Goal: Complete application form: Complete application form

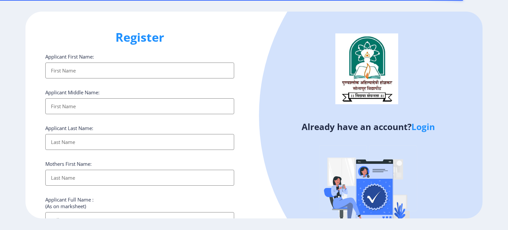
select select
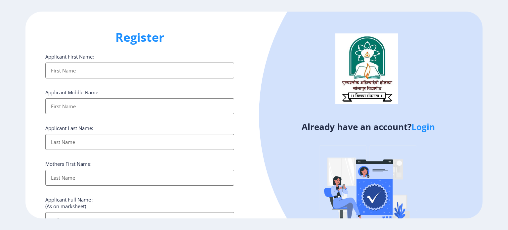
click at [425, 128] on link "Login" at bounding box center [422, 127] width 23 height 12
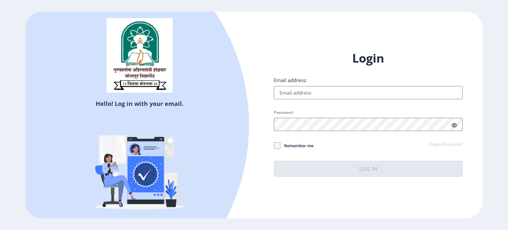
click at [304, 92] on input "Email address:" at bounding box center [368, 92] width 189 height 13
type input "V"
type input "[EMAIL_ADDRESS][DOMAIN_NAME]"
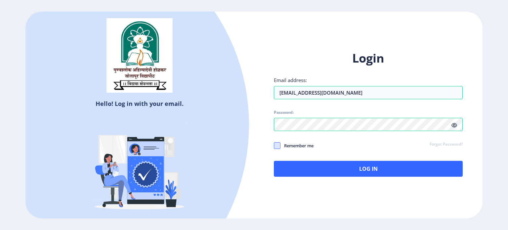
click at [277, 145] on span at bounding box center [277, 145] width 7 height 7
click at [274, 145] on input "Remember me" at bounding box center [274, 145] width 0 height 0
checkbox input "true"
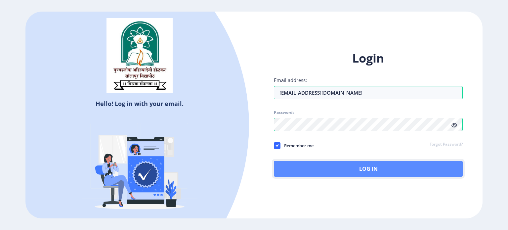
click at [369, 168] on button "Log In" at bounding box center [368, 169] width 189 height 16
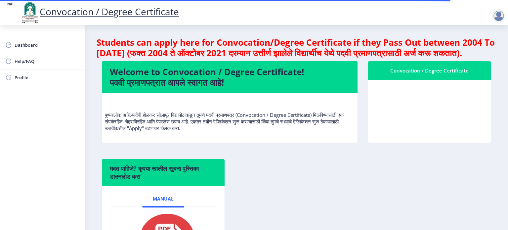
click at [316, 196] on div "मदत पाहिजे? कृपया खालील सूचना पुस्तिका डाउनलोड करा Manual" at bounding box center [296, 222] width 399 height 127
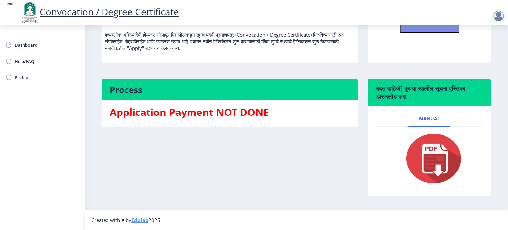
scroll to position [90, 0]
click at [428, 117] on span "Manual" at bounding box center [429, 118] width 21 height 5
click at [426, 118] on span "Manual" at bounding box center [429, 118] width 21 height 5
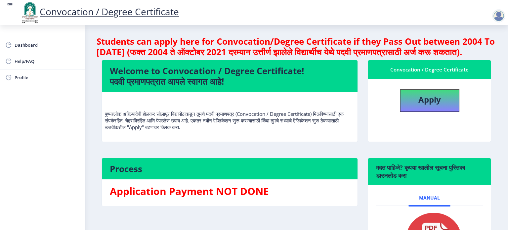
scroll to position [0, 0]
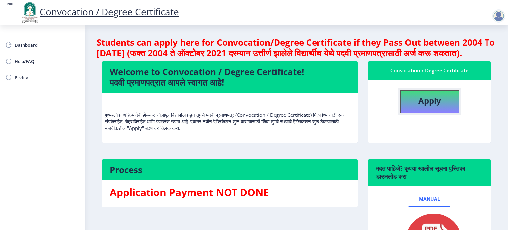
click at [422, 106] on b "Apply" at bounding box center [429, 100] width 22 height 11
select select
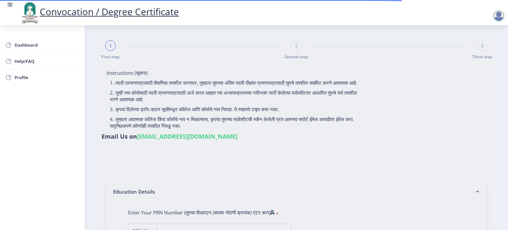
type input "[PERSON_NAME]"
type input "Indu"
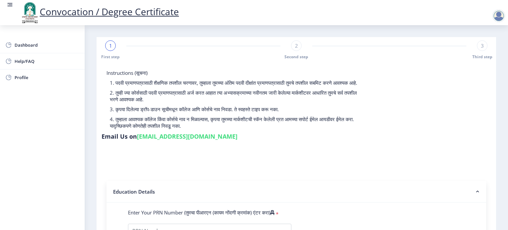
click at [15, 42] on span "Dashboard" at bounding box center [47, 45] width 65 height 8
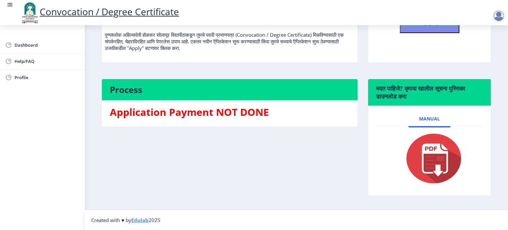
scroll to position [90, 0]
click at [427, 118] on span "Manual" at bounding box center [429, 118] width 21 height 5
click at [424, 118] on span "Manual" at bounding box center [429, 118] width 21 height 5
click at [19, 60] on span "Help/FAQ" at bounding box center [47, 61] width 65 height 8
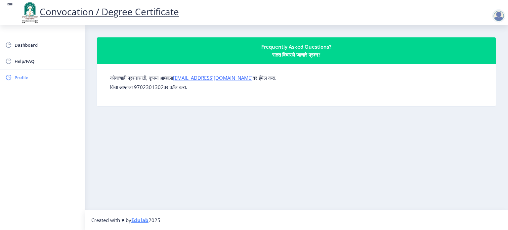
click at [20, 76] on span "Profile" at bounding box center [47, 77] width 65 height 8
select select
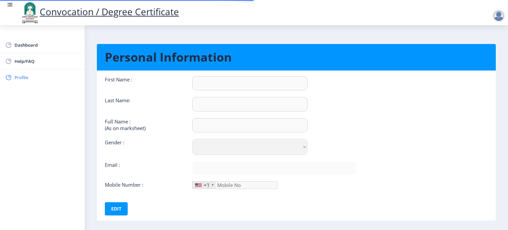
type input "Vijaya"
type input "[PERSON_NAME]"
select select "[DEMOGRAPHIC_DATA]"
type input "[EMAIL_ADDRESS][DOMAIN_NAME]"
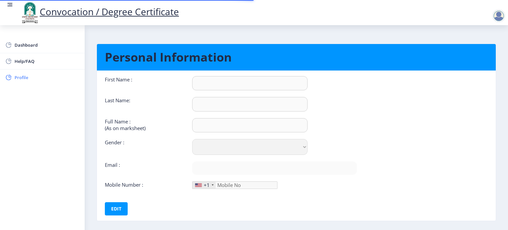
type input "7387360547"
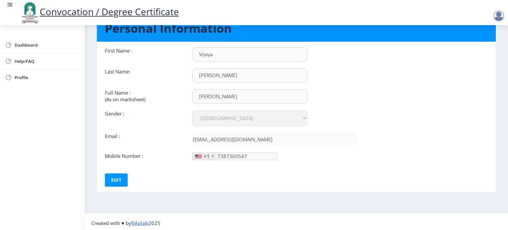
scroll to position [30, 0]
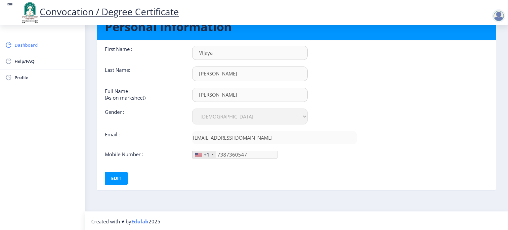
click at [36, 43] on span "Dashboard" at bounding box center [47, 45] width 65 height 8
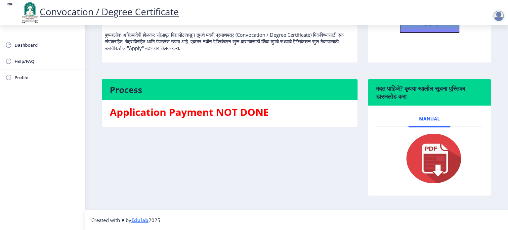
scroll to position [90, 0]
click at [425, 118] on span "Manual" at bounding box center [429, 118] width 21 height 5
click at [434, 156] on img at bounding box center [429, 158] width 66 height 53
click at [434, 155] on img at bounding box center [429, 158] width 66 height 53
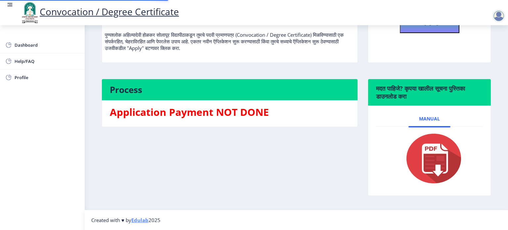
click at [434, 155] on img at bounding box center [429, 158] width 66 height 53
click at [433, 154] on img at bounding box center [429, 158] width 66 height 53
